Goal: Task Accomplishment & Management: Use online tool/utility

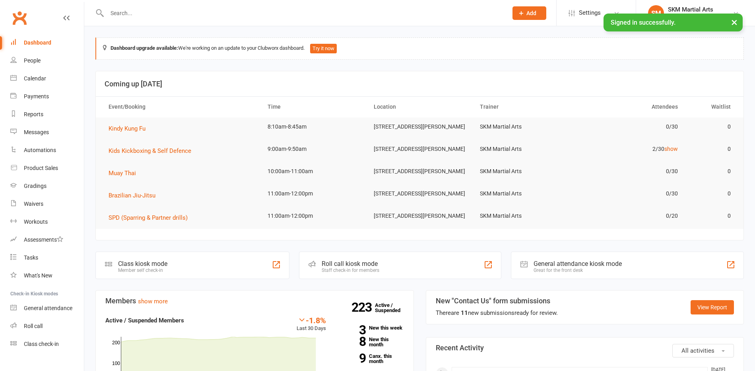
click at [205, 269] on div "Class kiosk mode Member self check-in" at bounding box center [192, 264] width 194 height 27
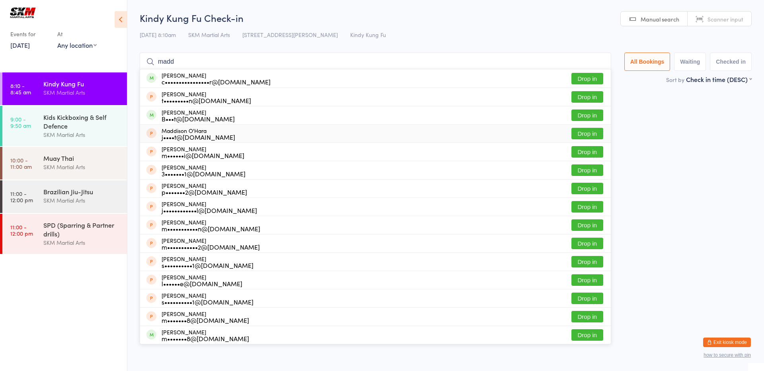
type input "madd"
click at [236, 129] on div "Maddison O'Hara j••••t@fj.com.au Drop in" at bounding box center [375, 134] width 471 height 18
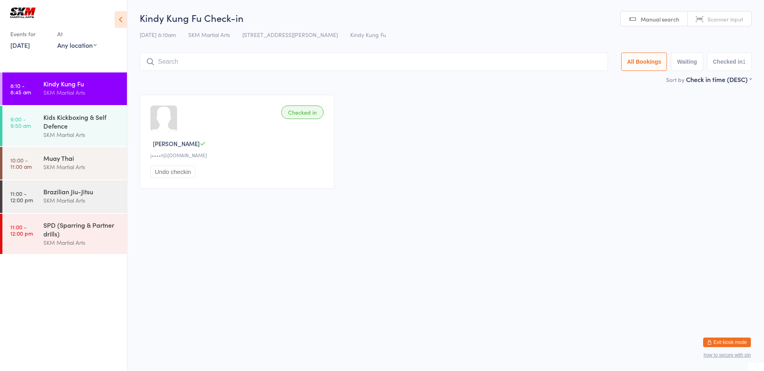
click at [364, 64] on input "search" at bounding box center [374, 62] width 468 height 18
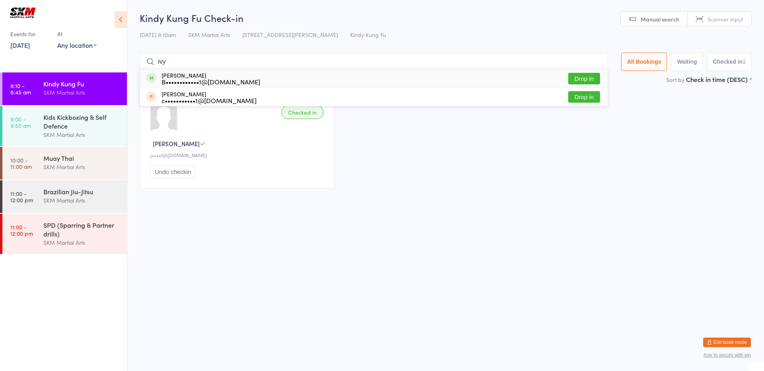
type input "ivy"
click at [585, 77] on button "Drop in" at bounding box center [584, 79] width 32 height 12
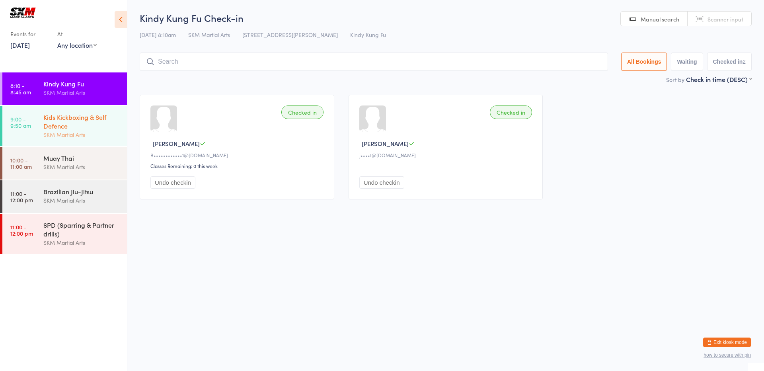
click at [73, 133] on div "SKM Martial Arts" at bounding box center [81, 134] width 77 height 9
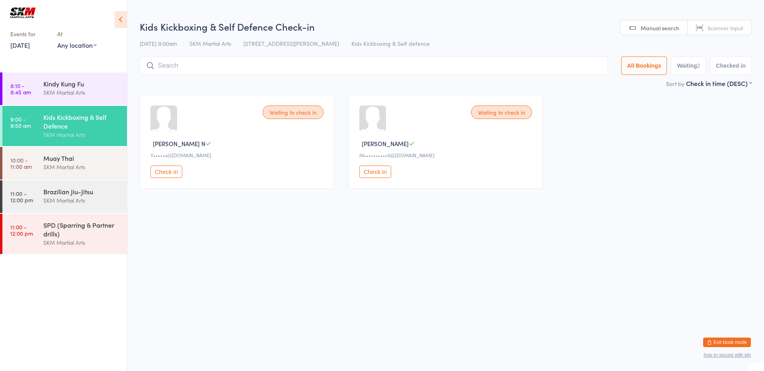
click at [280, 70] on input "search" at bounding box center [374, 65] width 468 height 18
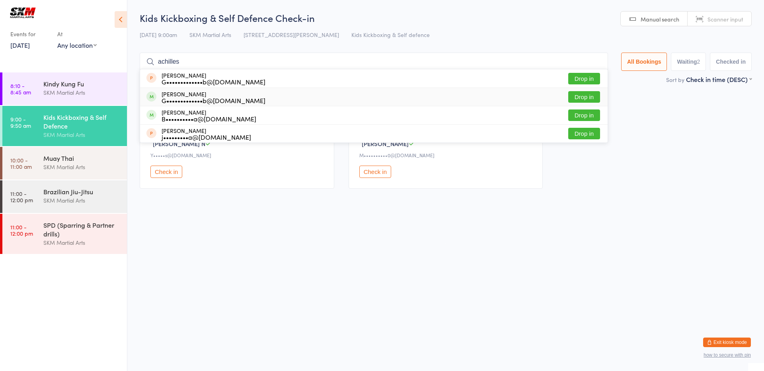
type input "achilles"
click at [227, 102] on div "G•••••••••••••b@gmail.com" at bounding box center [214, 100] width 104 height 6
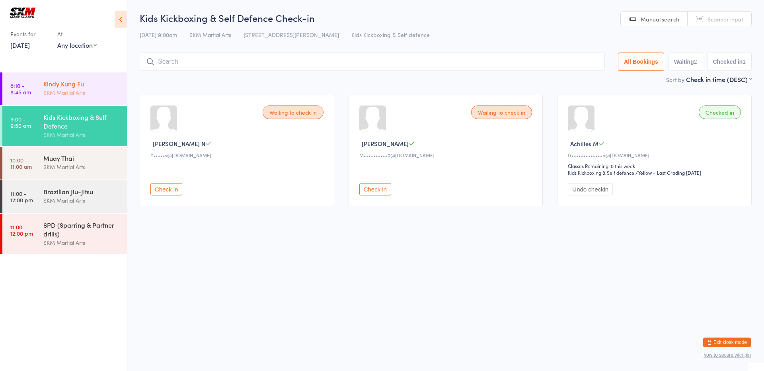
click at [97, 84] on div "Kindy Kung Fu" at bounding box center [81, 83] width 77 height 9
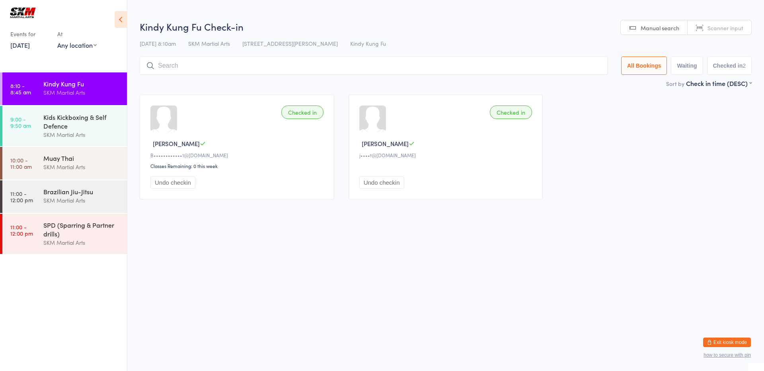
click at [227, 68] on input "search" at bounding box center [374, 65] width 468 height 18
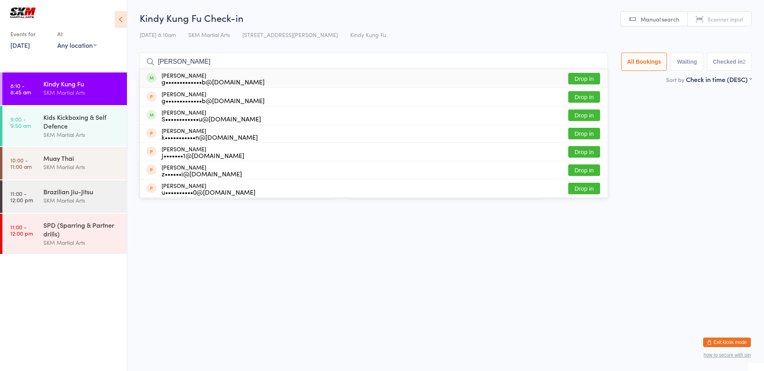
type input "miranda"
click at [198, 80] on div "g•••••••••••••b@gmail.com" at bounding box center [213, 81] width 103 height 6
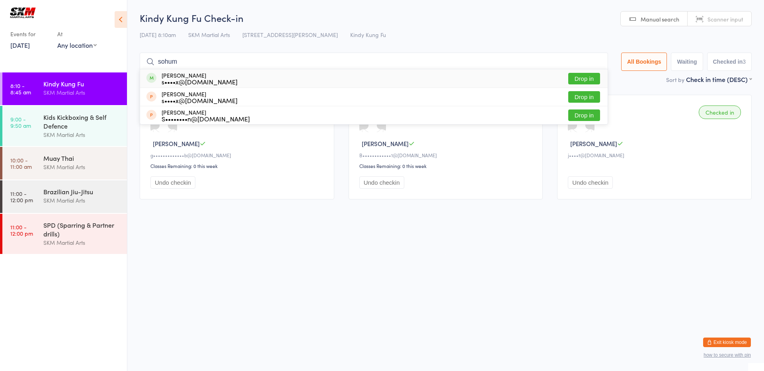
type input "sohum"
click at [591, 79] on button "Drop in" at bounding box center [584, 79] width 32 height 12
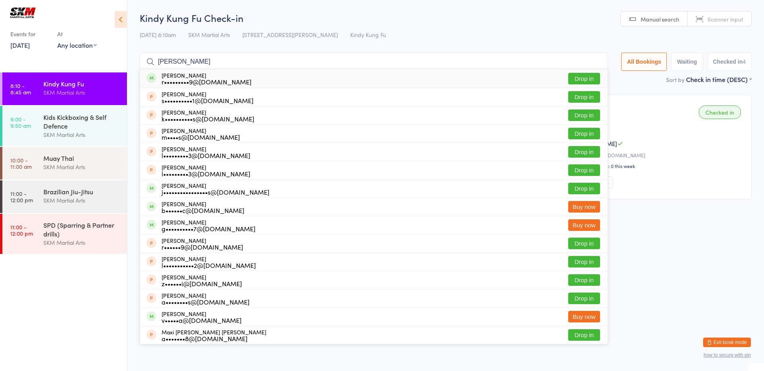
type input "lucas atkins"
click at [572, 78] on button "Drop in" at bounding box center [584, 79] width 32 height 12
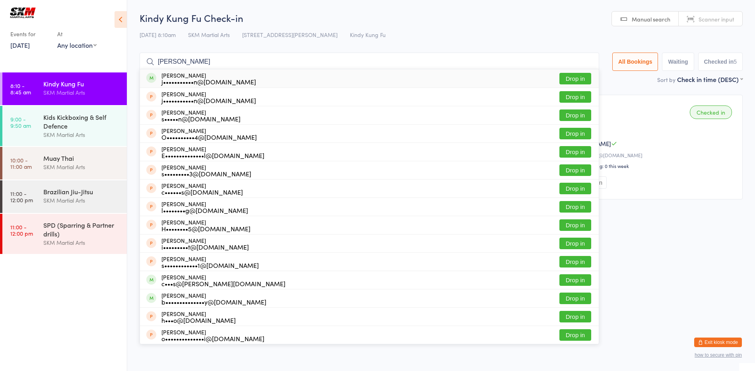
type input "olivier"
click at [584, 79] on button "Drop in" at bounding box center [576, 79] width 32 height 12
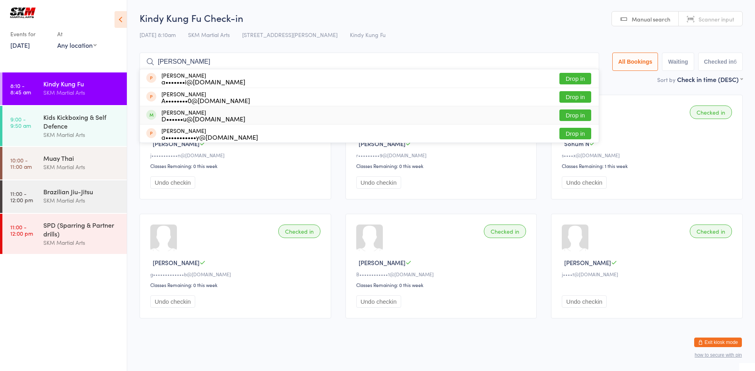
type input "audrey"
click at [525, 120] on div "Audrey Lu D••••••u@hotmail.com Drop in" at bounding box center [369, 115] width 459 height 18
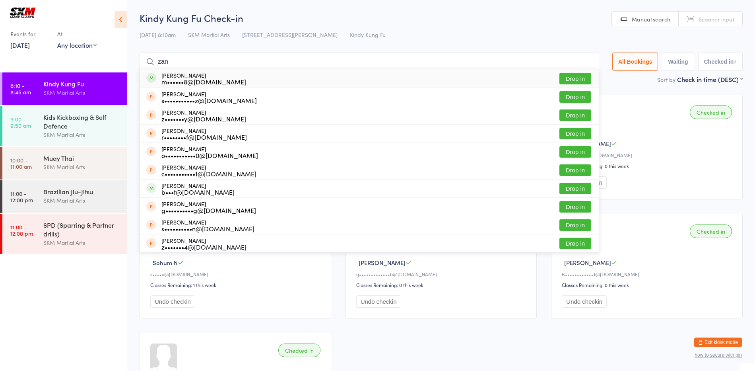
type input "zan"
click at [572, 80] on button "Drop in" at bounding box center [576, 79] width 32 height 12
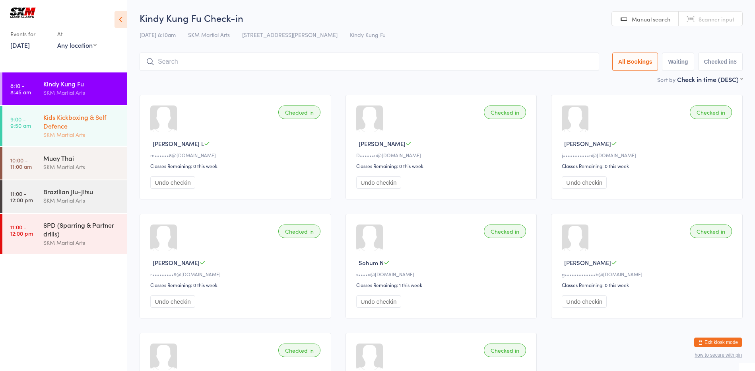
click at [80, 126] on div "Kids Kickboxing & Self Defence" at bounding box center [81, 122] width 77 height 18
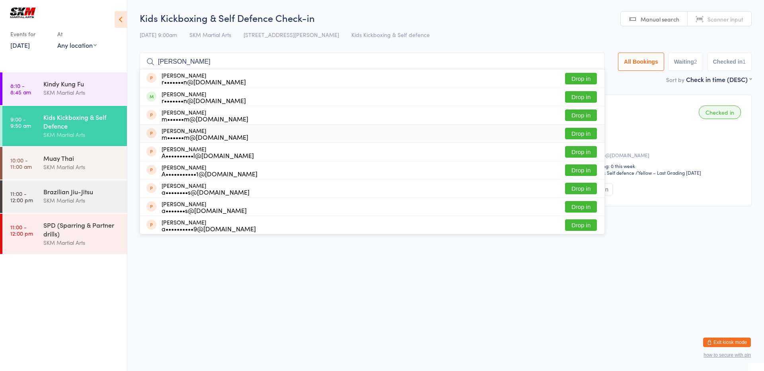
type input "aarav"
click at [578, 132] on button "Drop in" at bounding box center [581, 134] width 32 height 12
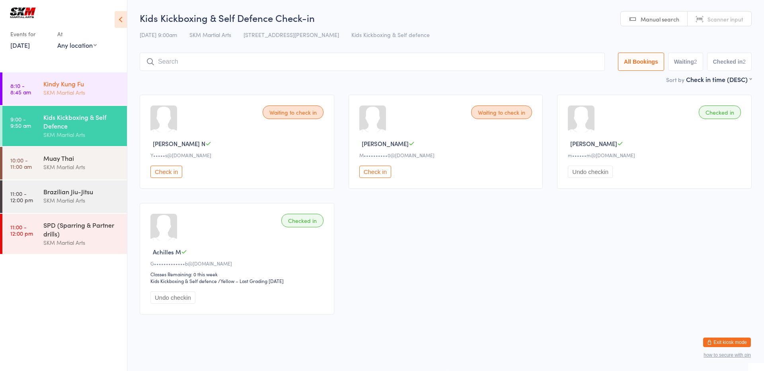
click at [53, 86] on div "Kindy Kung Fu" at bounding box center [81, 83] width 77 height 9
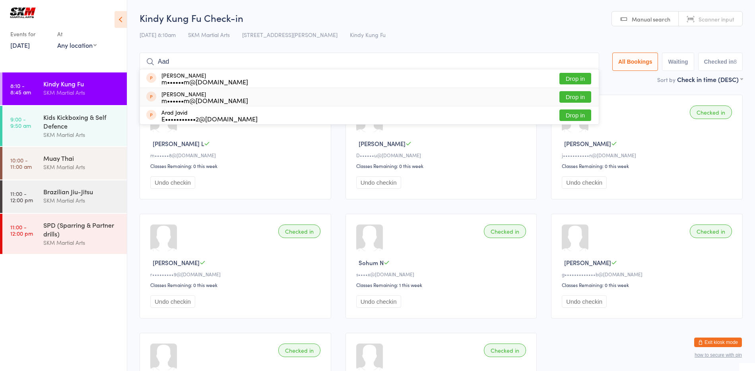
type input "Aad"
click at [582, 97] on button "Drop in" at bounding box center [576, 97] width 32 height 12
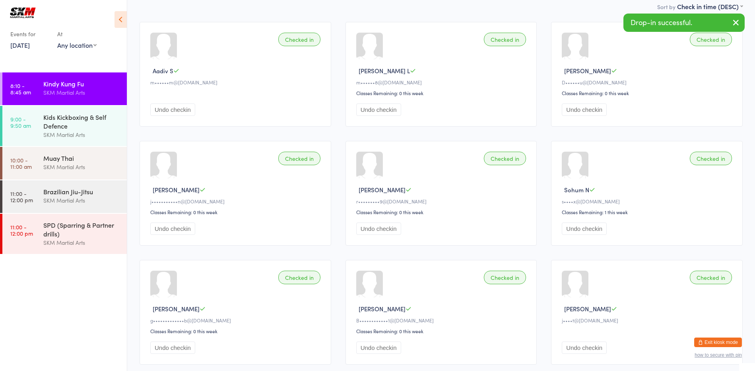
scroll to position [122, 0]
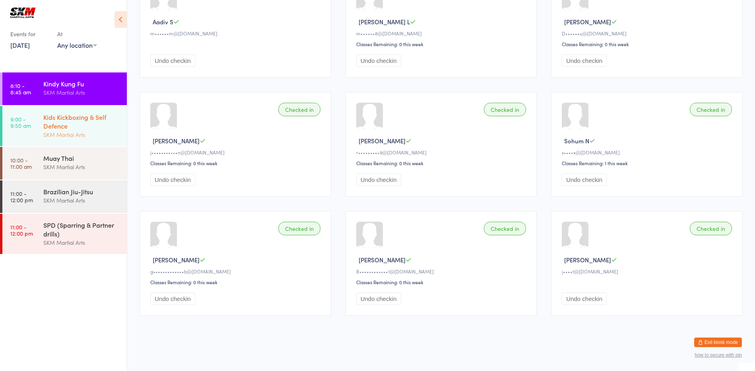
click at [68, 140] on div "Kids Kickboxing & Self Defence SKM Martial Arts" at bounding box center [85, 126] width 84 height 40
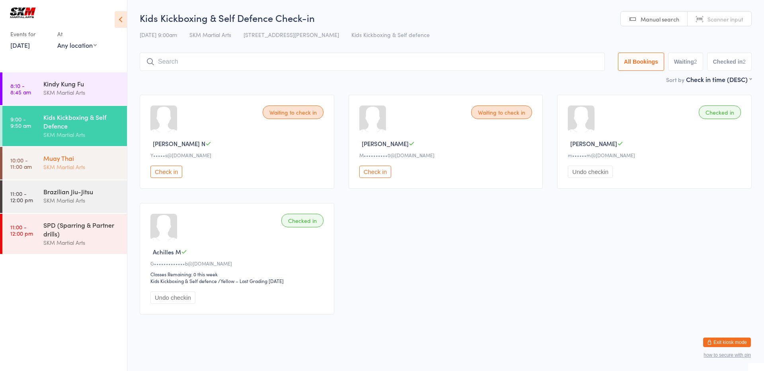
click at [80, 172] on div "Muay Thai SKM Martial Arts" at bounding box center [85, 162] width 84 height 31
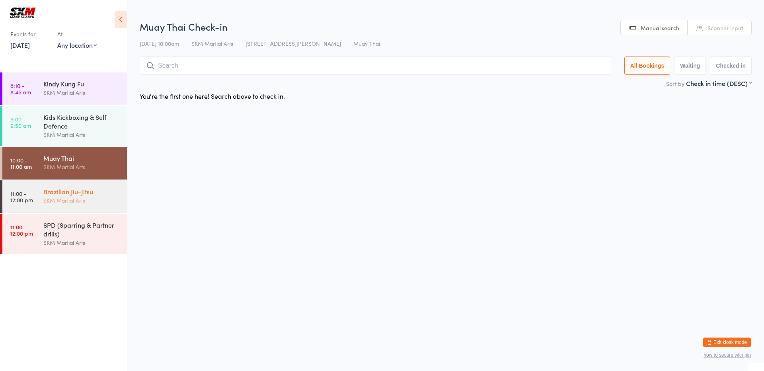
click at [52, 196] on div "SKM Martial Arts" at bounding box center [81, 200] width 77 height 9
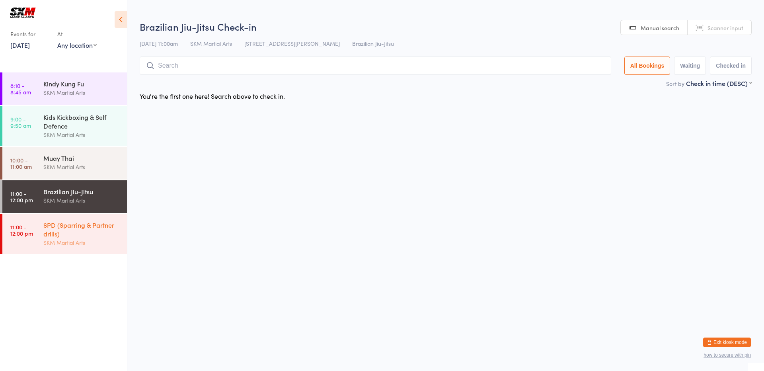
click at [63, 224] on div "SPD (Sparring & Partner drills)" at bounding box center [81, 229] width 77 height 18
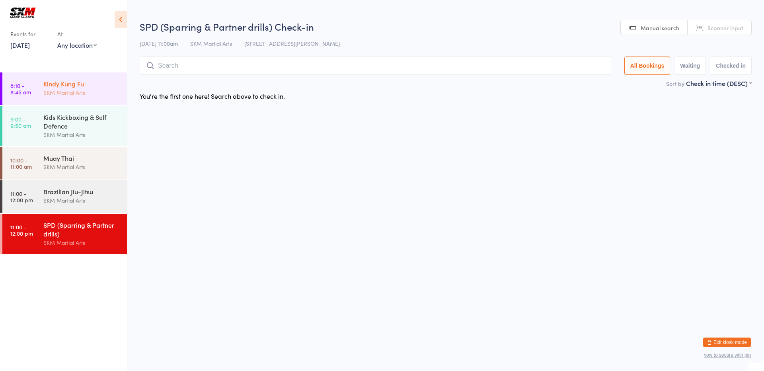
click at [86, 92] on div "SKM Martial Arts" at bounding box center [81, 92] width 77 height 9
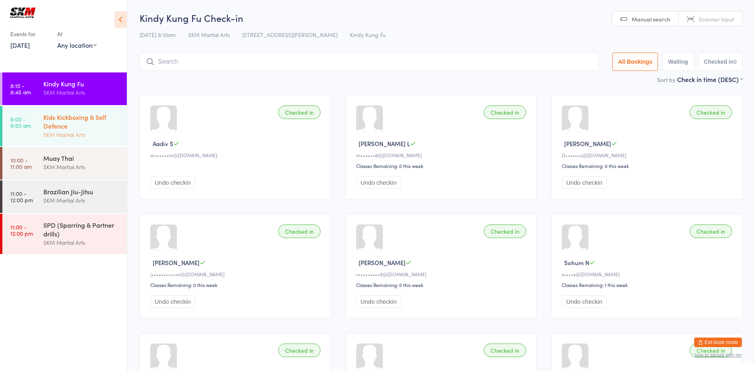
click at [109, 127] on div "Kids Kickboxing & Self Defence" at bounding box center [81, 122] width 77 height 18
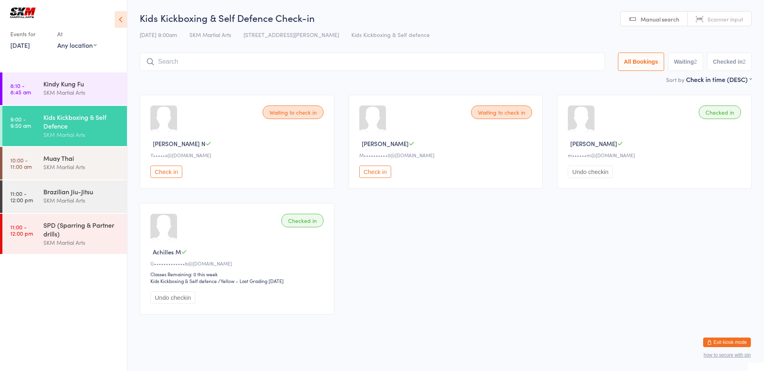
click at [73, 69] on aside "Events for 16 Aug, 2025 16 Aug, 2025 August 2025 Sun Mon Tue Wed Thu Fri Sat 31…" at bounding box center [63, 185] width 127 height 371
click at [65, 74] on div "Kindy Kung Fu SKM Martial Arts" at bounding box center [85, 87] width 84 height 31
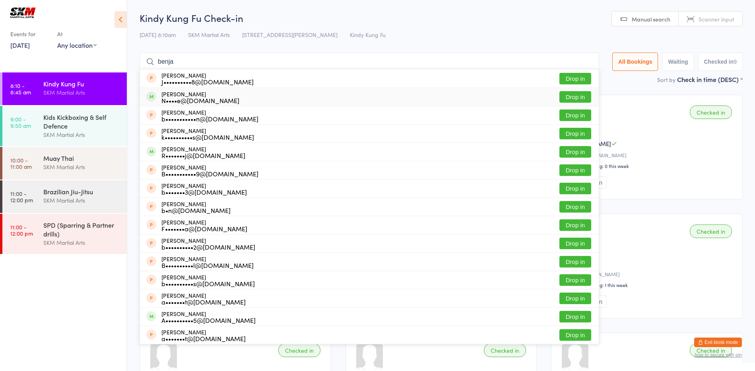
type input "benja"
click at [565, 93] on button "Drop in" at bounding box center [576, 97] width 32 height 12
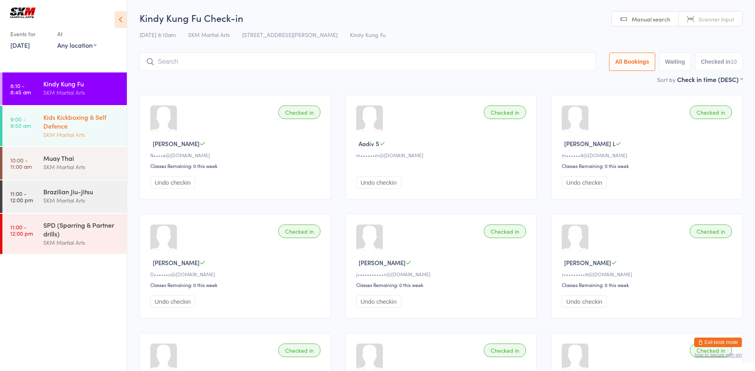
click at [59, 121] on div "Kids Kickboxing & Self Defence" at bounding box center [81, 122] width 77 height 18
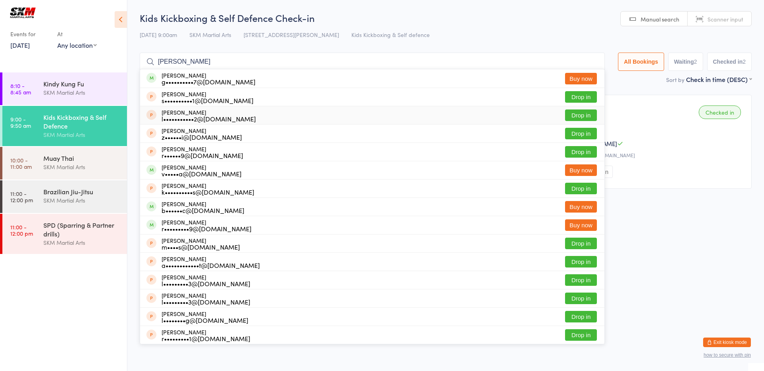
click at [625, 118] on div "Checked in Aarav S m••••••m@gmail.com Undo checkin" at bounding box center [654, 142] width 195 height 94
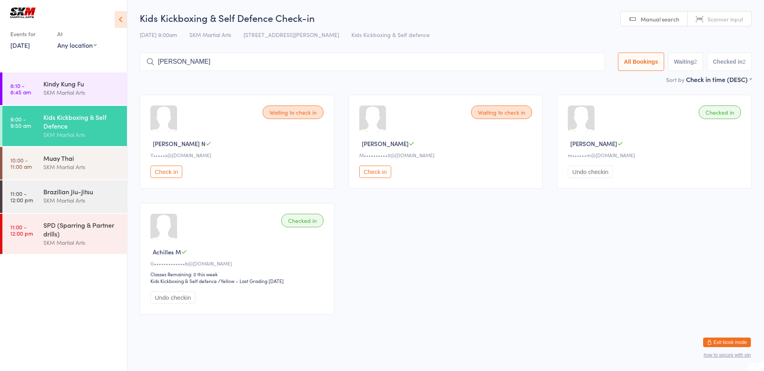
click at [172, 170] on button "Check in" at bounding box center [166, 171] width 32 height 12
click at [239, 63] on input "luca" at bounding box center [372, 62] width 465 height 18
type input "l"
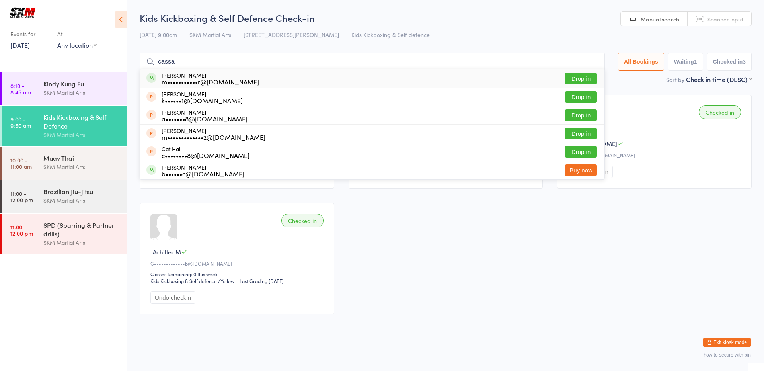
type input "cassa"
click at [573, 76] on button "Drop in" at bounding box center [581, 79] width 32 height 12
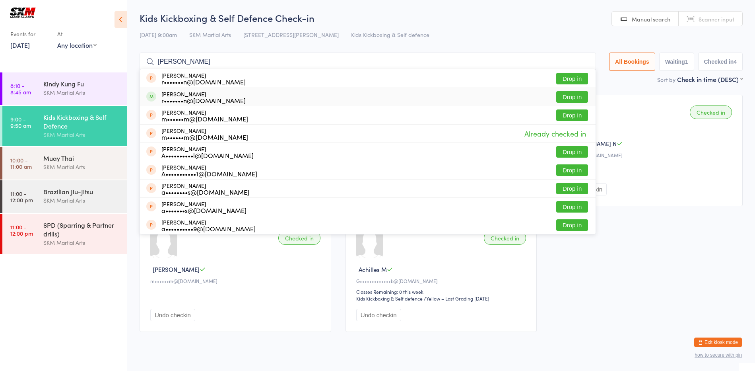
type input "aarav"
click at [330, 100] on div "Aarav Mahajan r•••••••n@hotmail.com Drop in" at bounding box center [368, 97] width 456 height 18
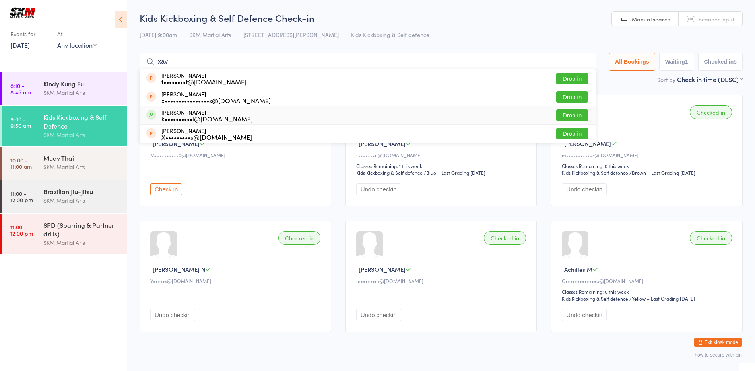
type input "xav"
click at [580, 119] on button "Drop in" at bounding box center [573, 115] width 32 height 12
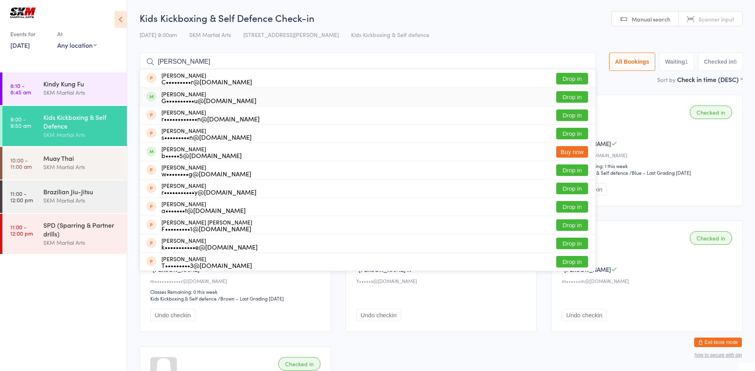
type input "roy"
click at [566, 94] on button "Drop in" at bounding box center [573, 97] width 32 height 12
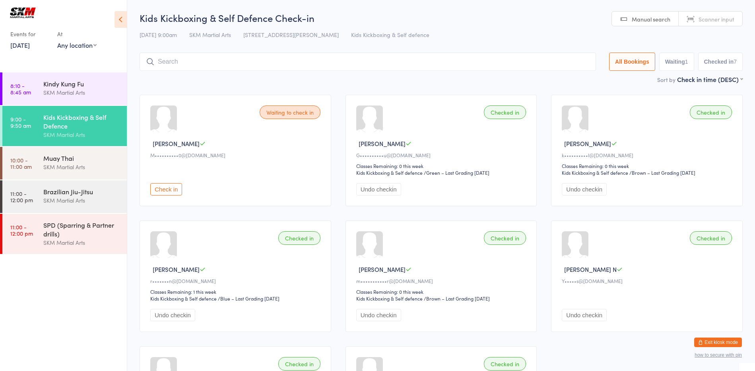
click at [278, 61] on input "search" at bounding box center [368, 62] width 457 height 18
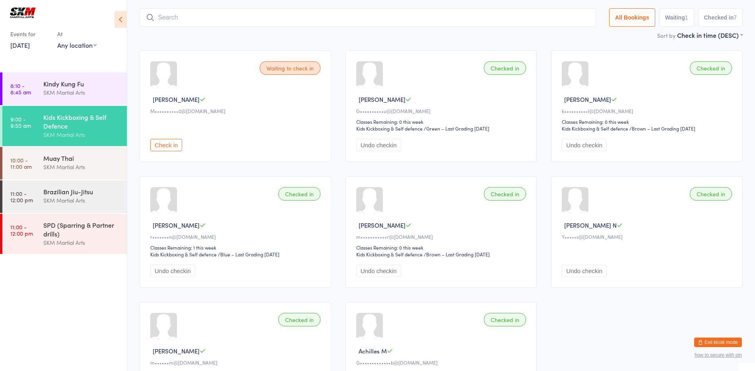
scroll to position [53, 0]
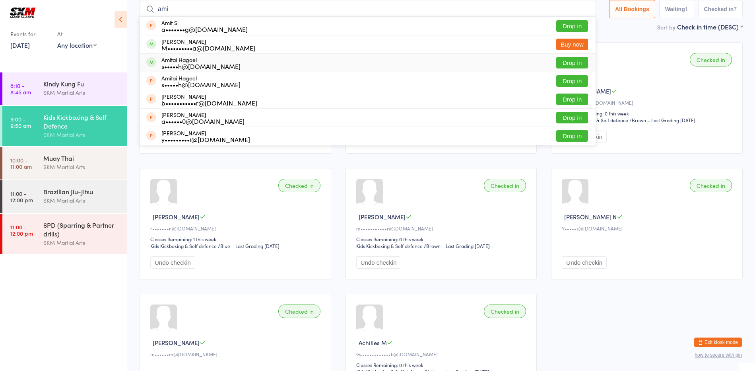
type input "ami"
click at [562, 60] on button "Drop in" at bounding box center [573, 63] width 32 height 12
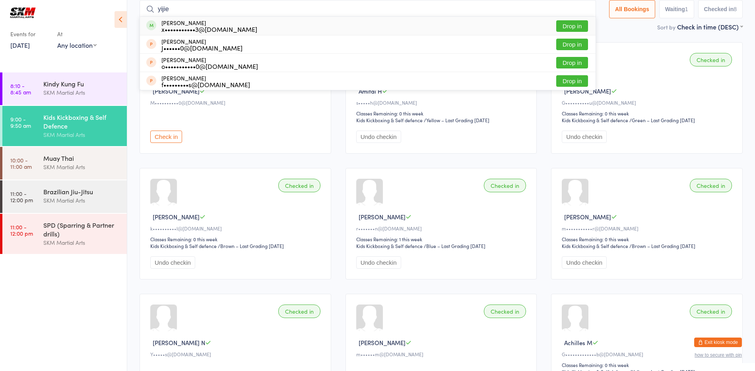
type input "yijie"
click at [573, 24] on button "Drop in" at bounding box center [573, 26] width 32 height 12
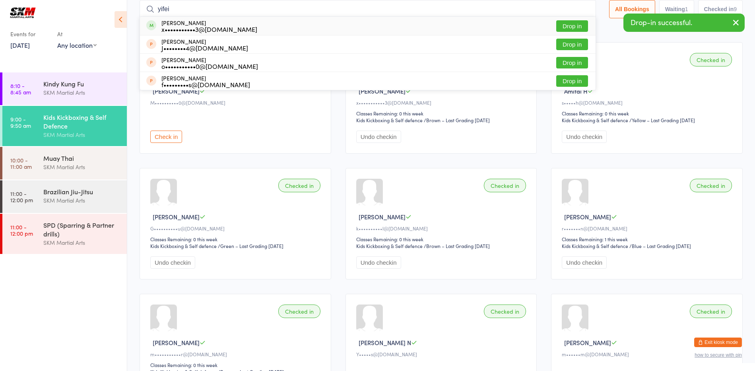
type input "yifei"
click at [573, 24] on button "Drop in" at bounding box center [573, 26] width 32 height 12
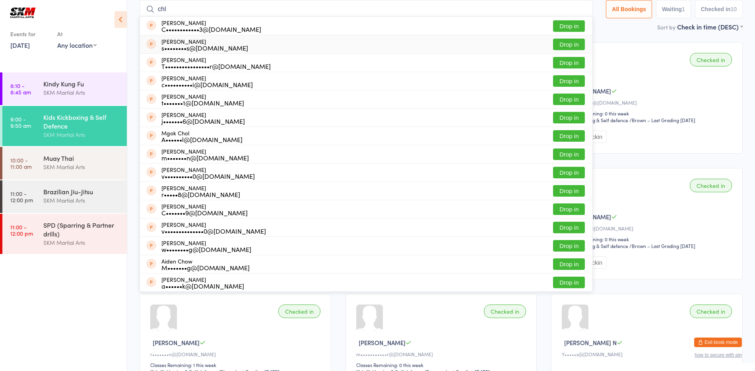
type input "chl"
click at [566, 39] on button "Drop in" at bounding box center [569, 45] width 32 height 12
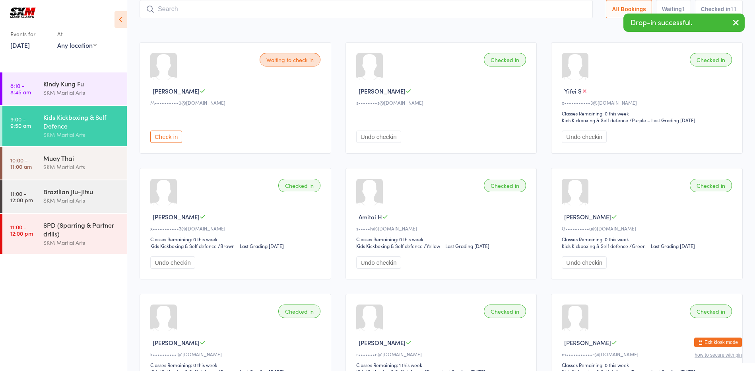
click at [397, 10] on input "search" at bounding box center [366, 9] width 453 height 18
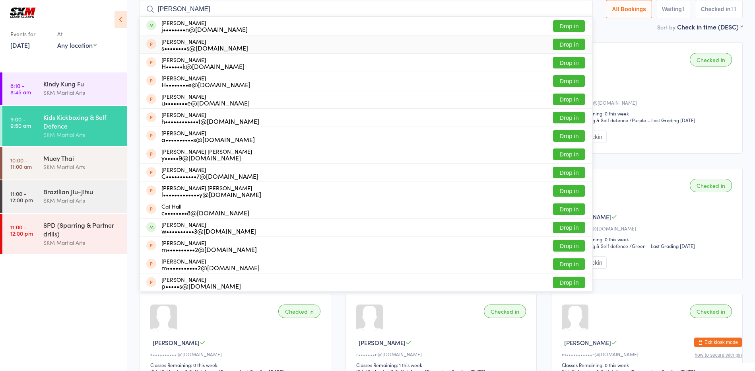
type input "hann"
click at [567, 41] on button "Drop in" at bounding box center [569, 45] width 32 height 12
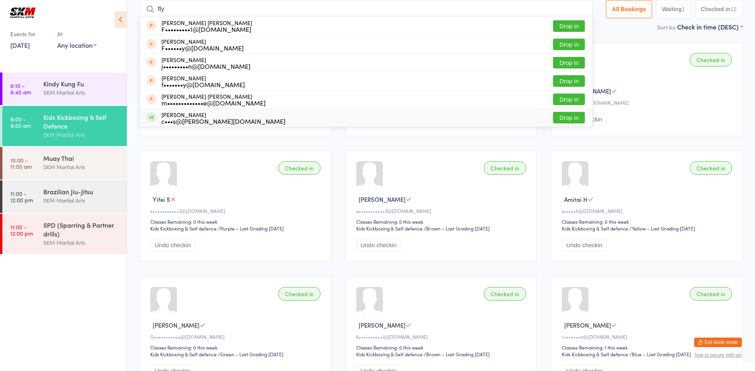
type input "fly"
click at [563, 117] on button "Drop in" at bounding box center [569, 118] width 32 height 12
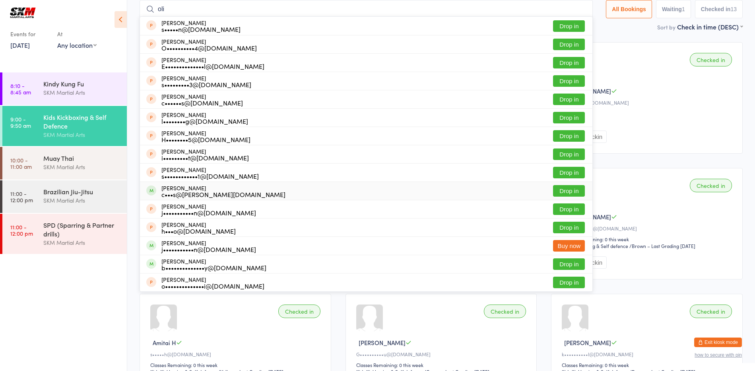
type input "oli"
click at [356, 192] on div "Olivia Rowland c•••s@rowland.net.au Drop in" at bounding box center [366, 191] width 453 height 18
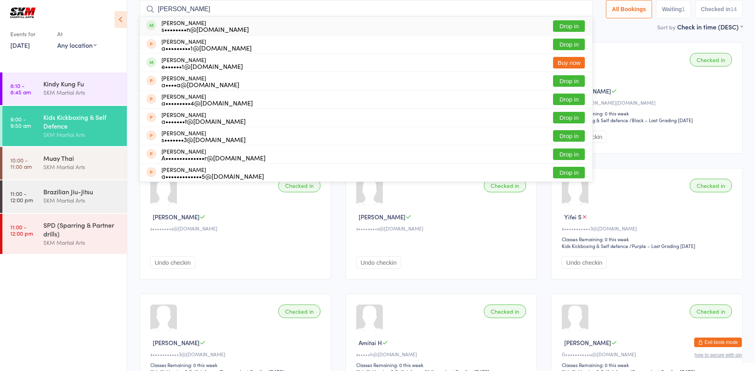
type input "alice"
click at [564, 24] on button "Drop in" at bounding box center [569, 26] width 32 height 12
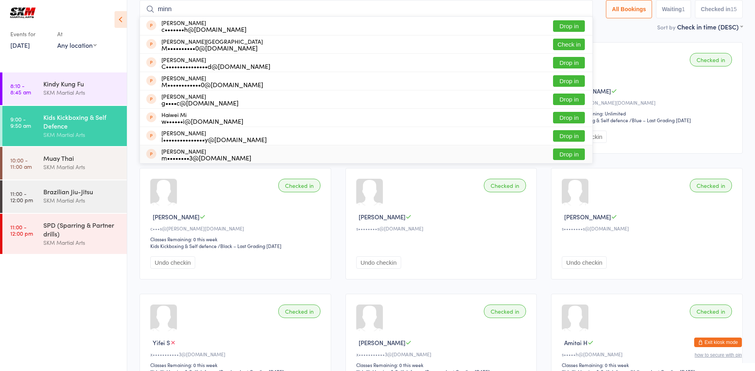
type input "minn"
click at [92, 277] on ul "8:10 - 8:45 am Kindy Kung Fu SKM Martial Arts 9:00 - 9:50 am Kids Kickboxing & …" at bounding box center [63, 221] width 127 height 298
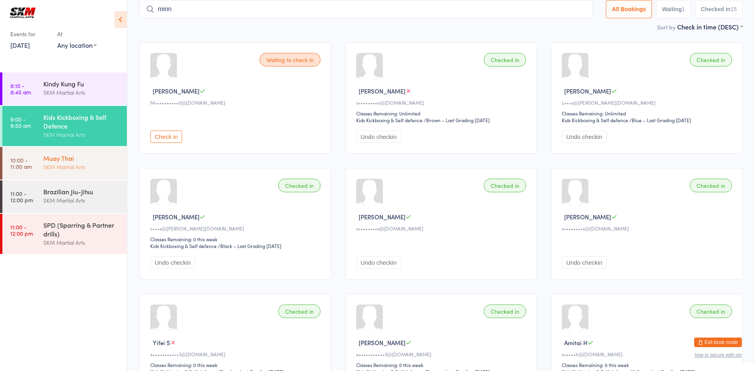
click at [70, 168] on div "SKM Martial Arts" at bounding box center [81, 166] width 77 height 9
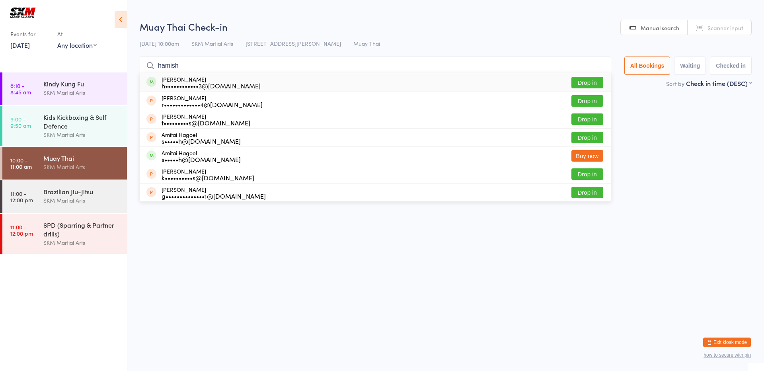
type input "hamish"
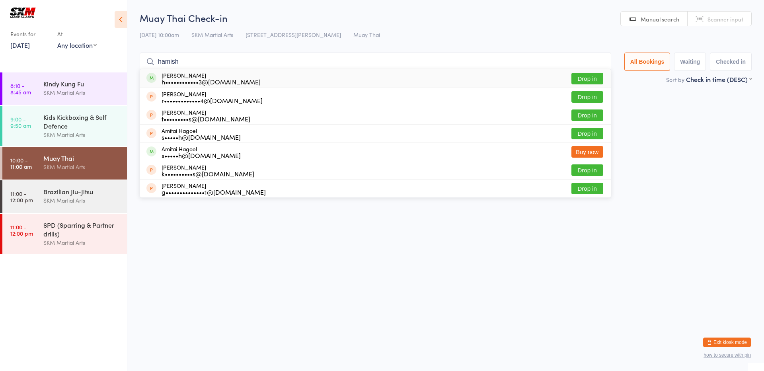
click at [581, 79] on button "Drop in" at bounding box center [587, 79] width 32 height 12
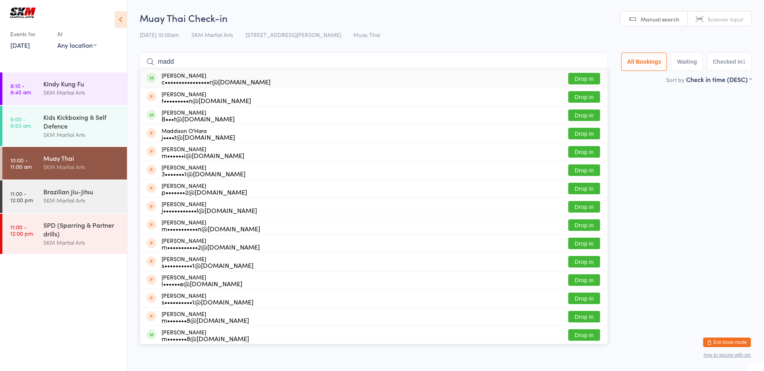
type input "madd"
click at [244, 82] on div "c••••••••••••••••r@yahoo.com.au" at bounding box center [216, 81] width 109 height 6
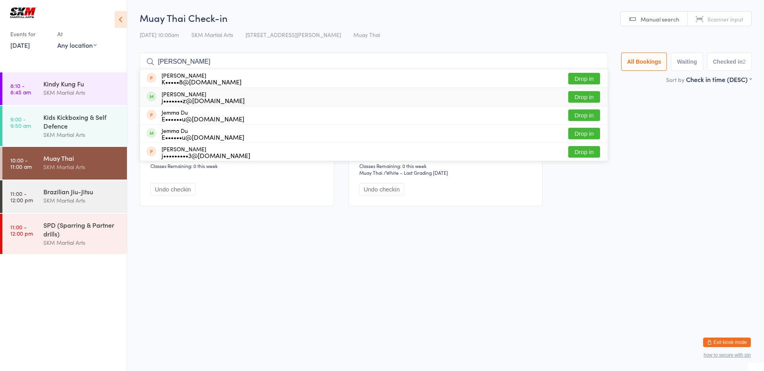
type input "jeff"
click at [584, 95] on button "Drop in" at bounding box center [584, 97] width 32 height 12
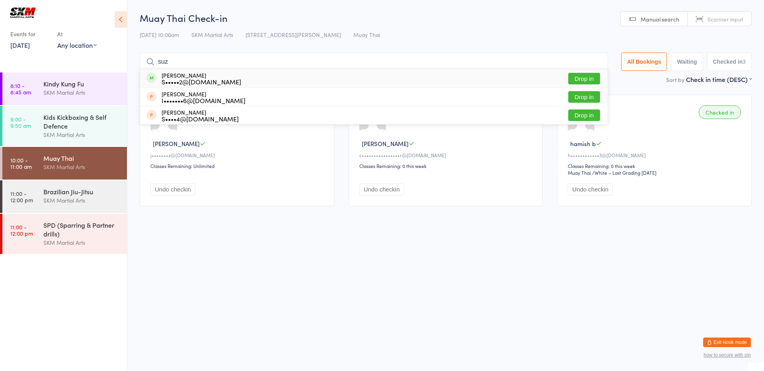
type input "suz"
click at [582, 78] on button "Drop in" at bounding box center [584, 79] width 32 height 12
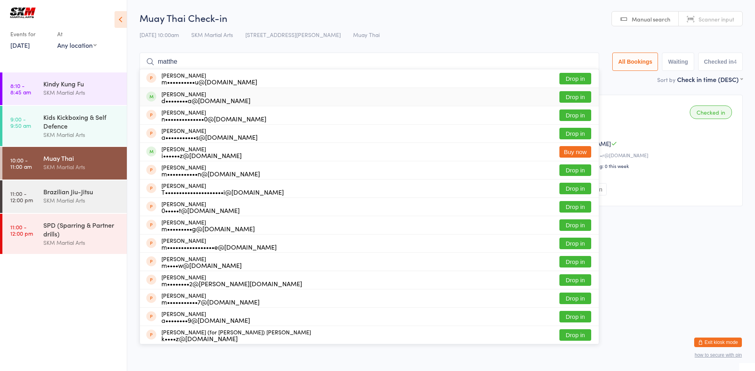
type input "matthe"
click at [584, 95] on button "Drop in" at bounding box center [576, 97] width 32 height 12
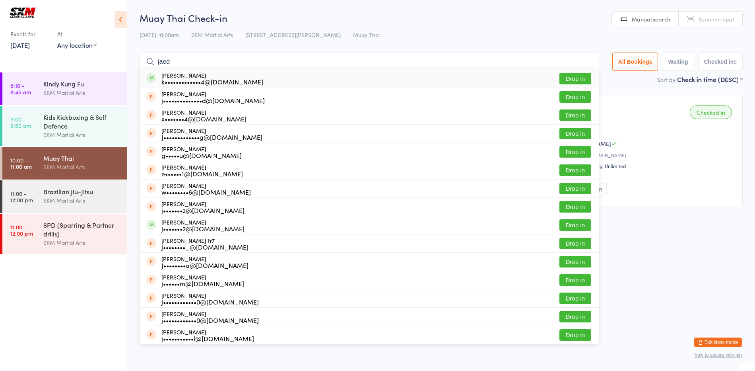
type input "jaed"
click at [576, 79] on button "Drop in" at bounding box center [576, 79] width 32 height 12
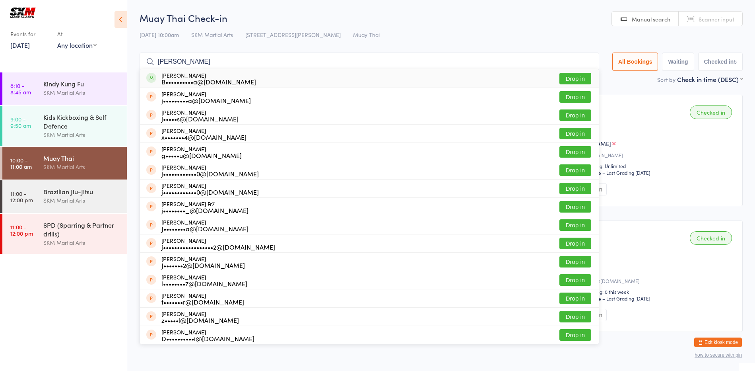
type input "james acco"
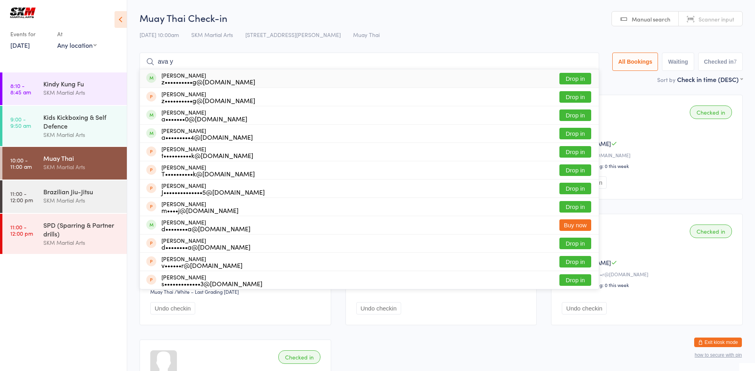
type input "ava y"
click at [200, 84] on div "z••••••••••g@gmail.com" at bounding box center [209, 81] width 94 height 6
